Goal: Information Seeking & Learning: Understand process/instructions

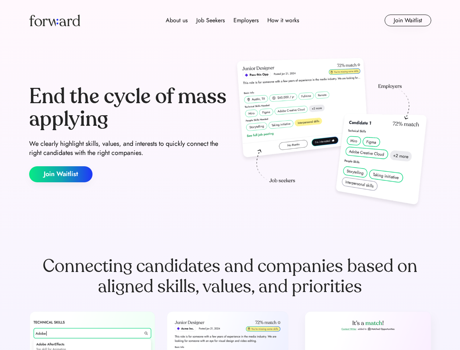
click at [230, 175] on div "End the cycle of mass applying We clearly highlight skills, values, and interes…" at bounding box center [230, 133] width 402 height 157
click at [230, 20] on div "About us Job Seekers Employers How it works" at bounding box center [232, 20] width 287 height 9
click at [55, 20] on img at bounding box center [54, 21] width 51 height 12
click at [232, 20] on div "About us Job Seekers Employers How it works" at bounding box center [232, 20] width 287 height 9
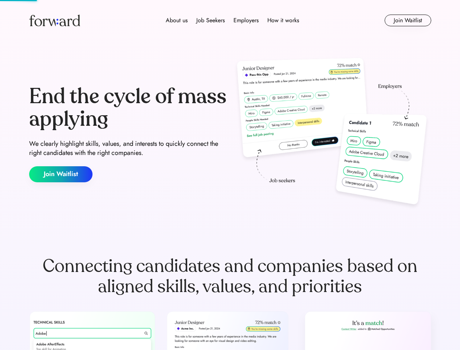
click at [177, 20] on div "About us" at bounding box center [177, 20] width 22 height 9
click at [210, 20] on div "Job Seekers" at bounding box center [210, 20] width 28 height 9
click at [246, 20] on div "Employers" at bounding box center [245, 20] width 25 height 9
click at [283, 20] on div "How it works" at bounding box center [283, 20] width 32 height 9
click at [407, 20] on button "Join Waitlist" at bounding box center [408, 21] width 47 height 12
